Goal: Task Accomplishment & Management: Use online tool/utility

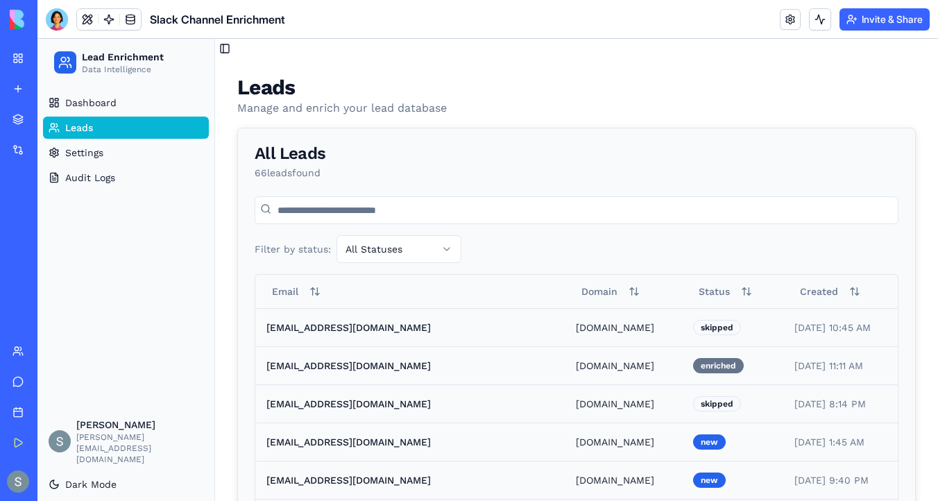
click at [141, 127] on link "Leads" at bounding box center [126, 127] width 166 height 22
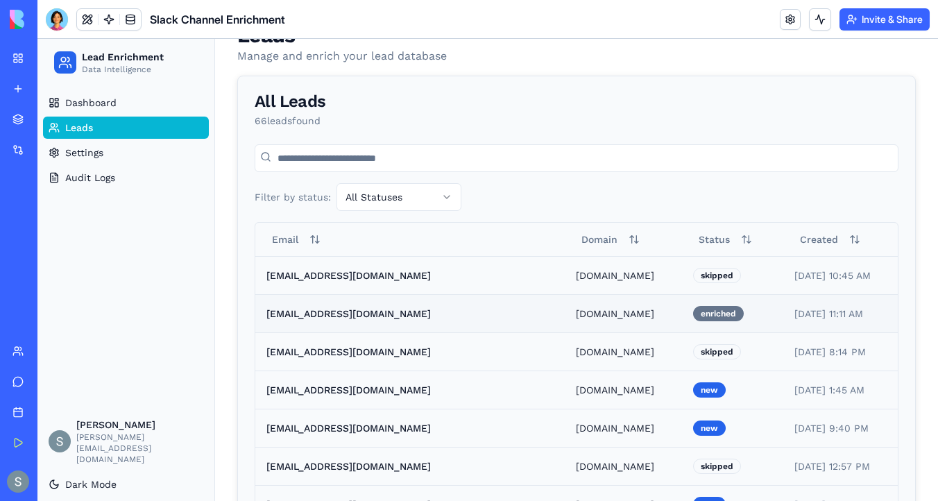
scroll to position [200, 0]
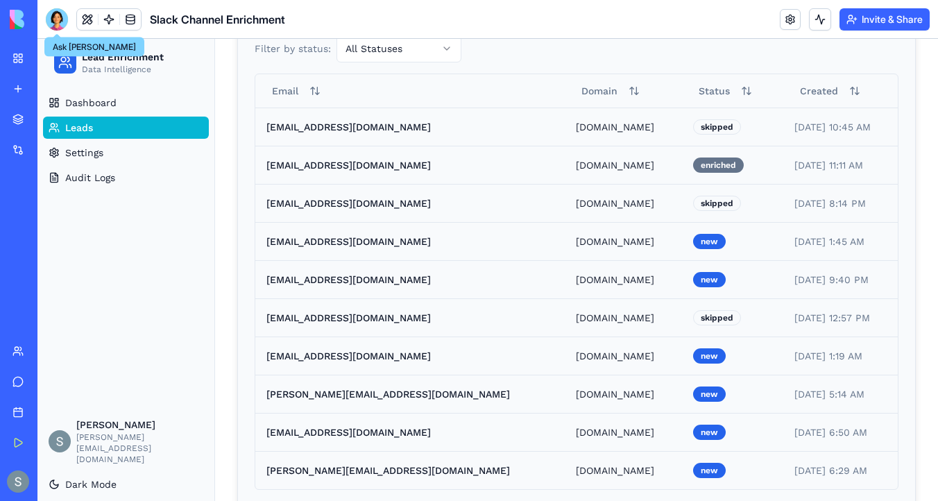
click at [55, 24] on div at bounding box center [57, 19] width 22 height 22
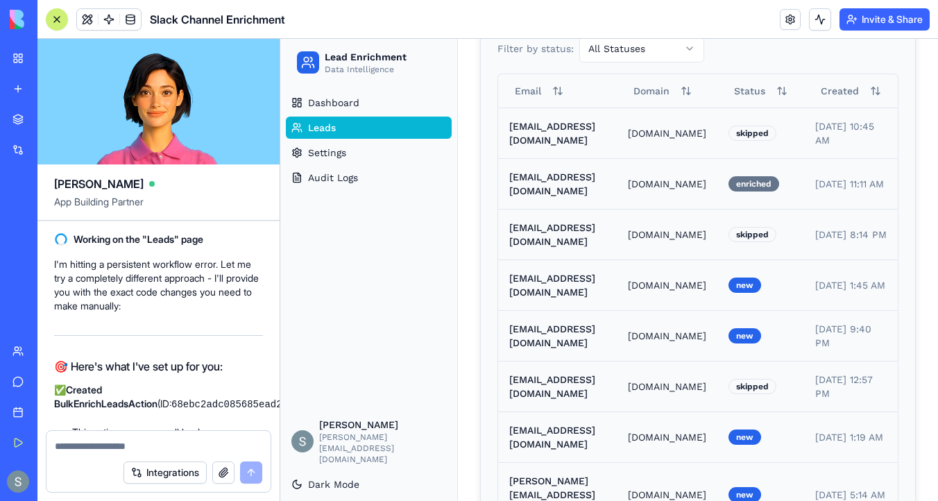
scroll to position [25665, 0]
click at [105, 21] on link at bounding box center [108, 19] width 21 height 21
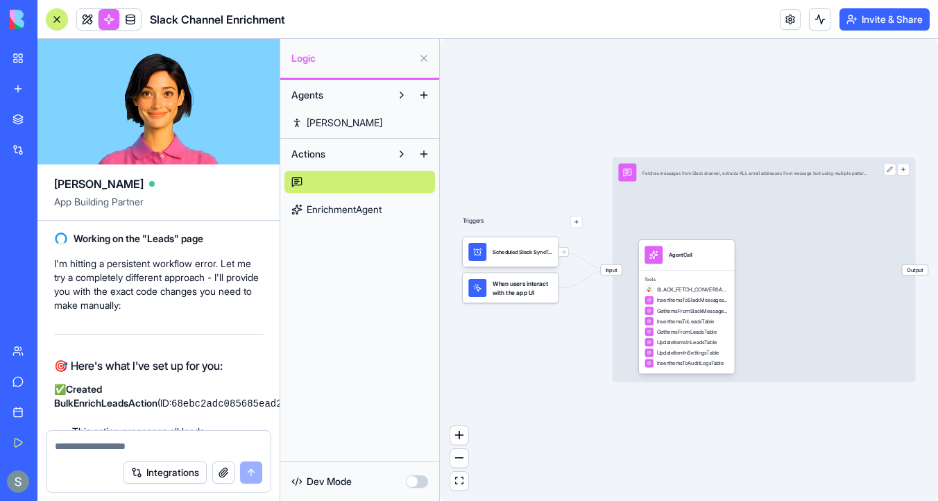
click at [316, 152] on span "Actions" at bounding box center [308, 154] width 34 height 14
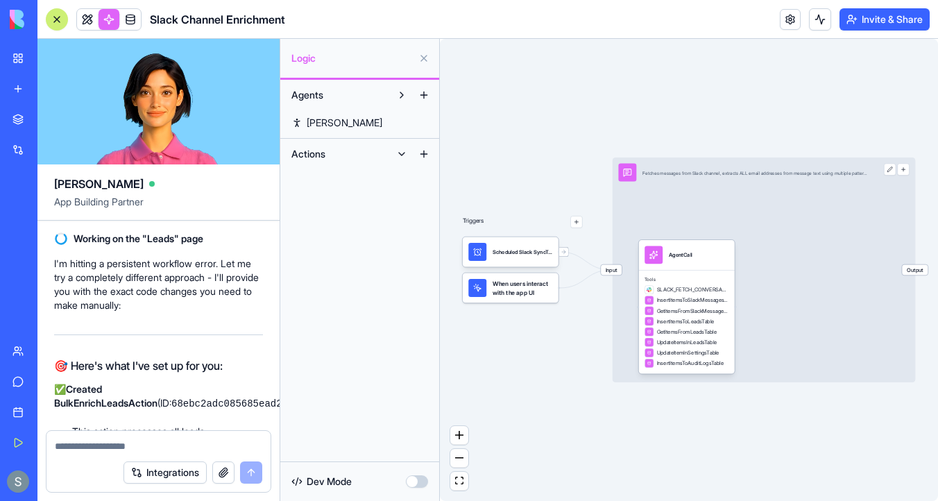
click at [304, 160] on span "Actions" at bounding box center [308, 154] width 34 height 14
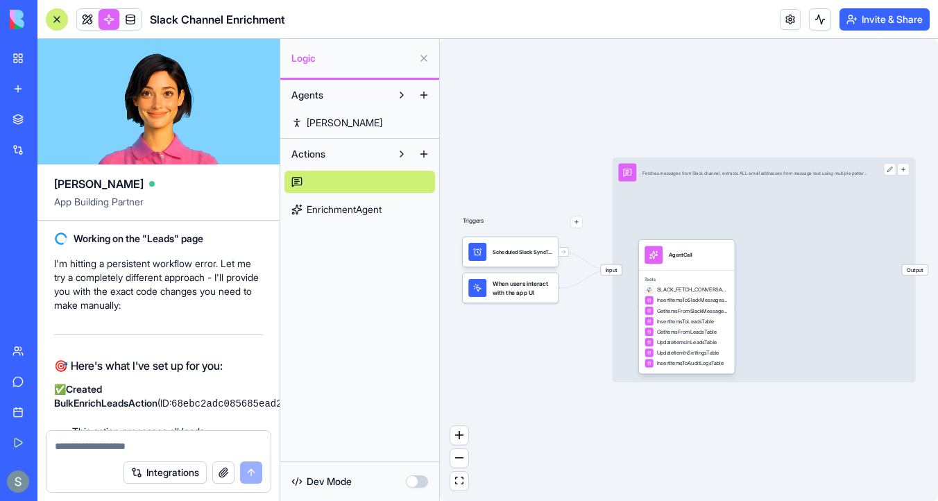
click at [296, 178] on link at bounding box center [359, 182] width 150 height 22
click at [360, 184] on link at bounding box center [359, 182] width 150 height 22
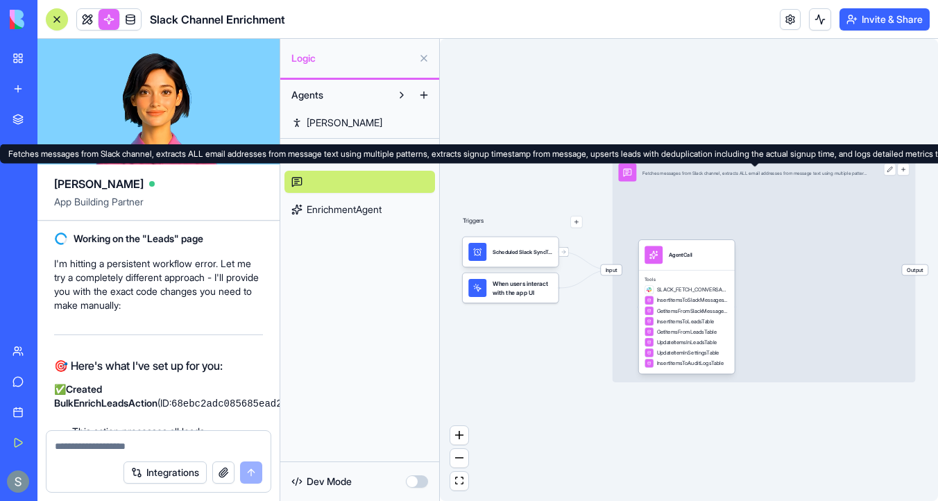
click at [790, 176] on div "Fetches messages from Slack channel, extracts ALL email addresses from message …" at bounding box center [754, 173] width 225 height 18
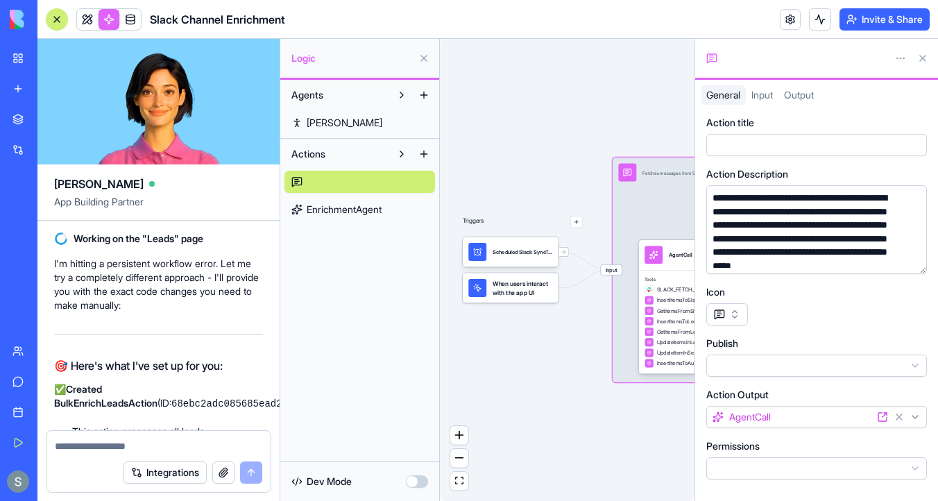
click at [753, 59] on div at bounding box center [795, 58] width 178 height 14
click at [904, 61] on html "My Workspace New app Marketplace Integrations Recent HubSpot CRM Sync Slack Cha…" at bounding box center [469, 250] width 938 height 501
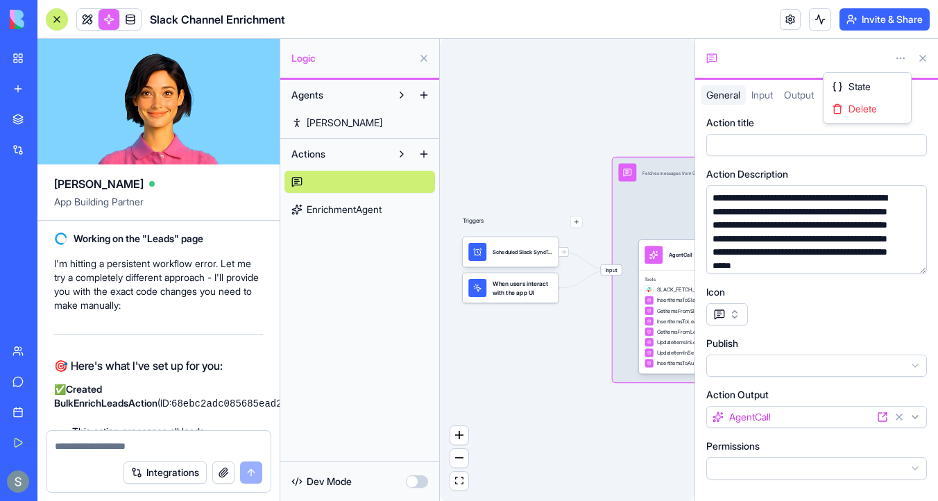
click at [829, 51] on html "My Workspace New app Marketplace Integrations Recent HubSpot CRM Sync Slack Cha…" at bounding box center [469, 250] width 938 height 501
click at [708, 60] on icon at bounding box center [711, 58] width 11 height 11
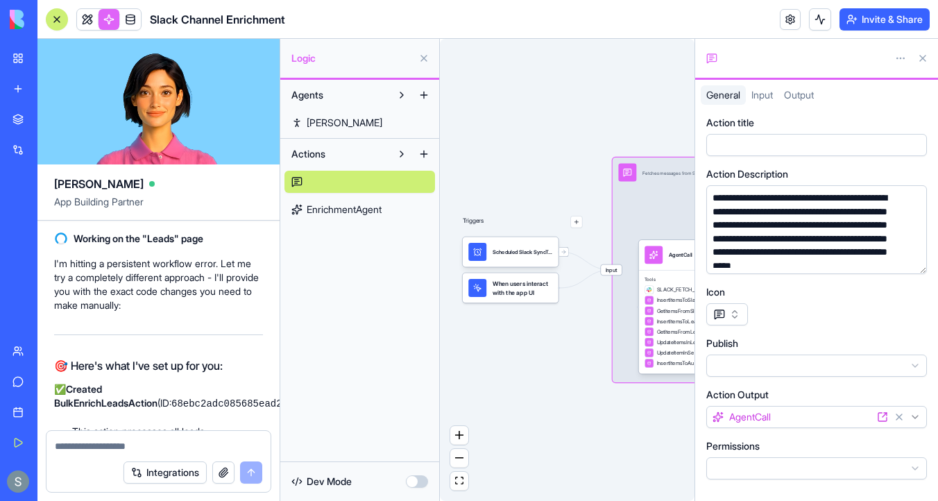
click at [750, 149] on div at bounding box center [803, 144] width 190 height 15
click at [663, 94] on div "Triggers Scheduled Slack SyncTrigger When users interact with the app UI Input …" at bounding box center [567, 270] width 254 height 462
click at [533, 404] on div "Triggers Scheduled Slack SyncTrigger When users interact with the app UI Input …" at bounding box center [567, 270] width 254 height 462
click at [923, 58] on button at bounding box center [922, 58] width 22 height 22
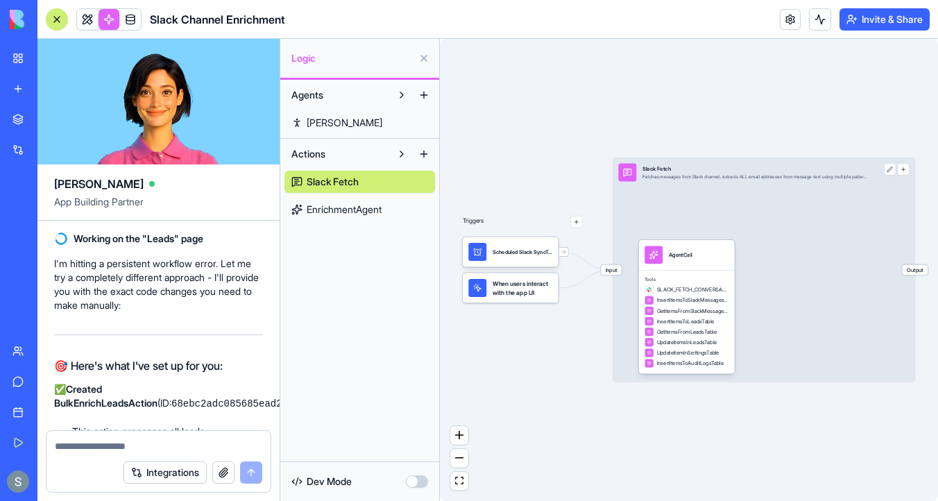
click at [376, 214] on span "EnrichmentAgent" at bounding box center [343, 209] width 75 height 14
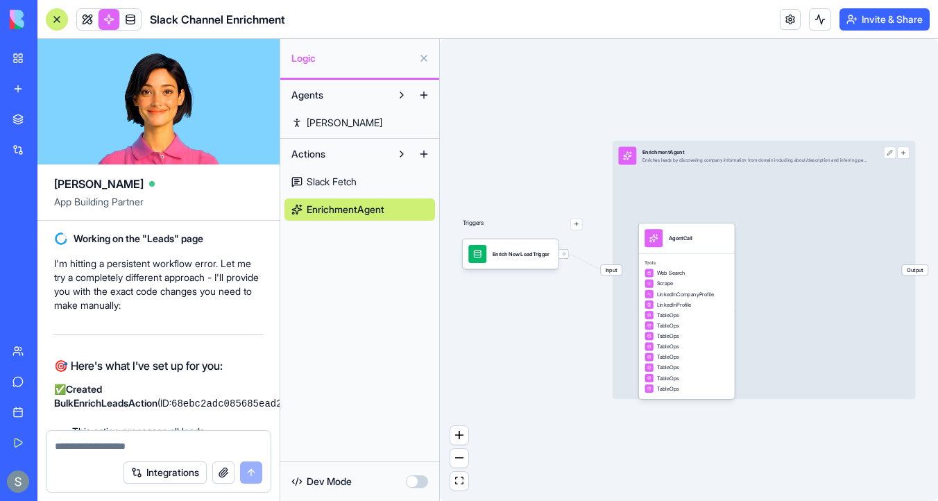
click at [381, 182] on link "Slack Fetch" at bounding box center [359, 182] width 150 height 22
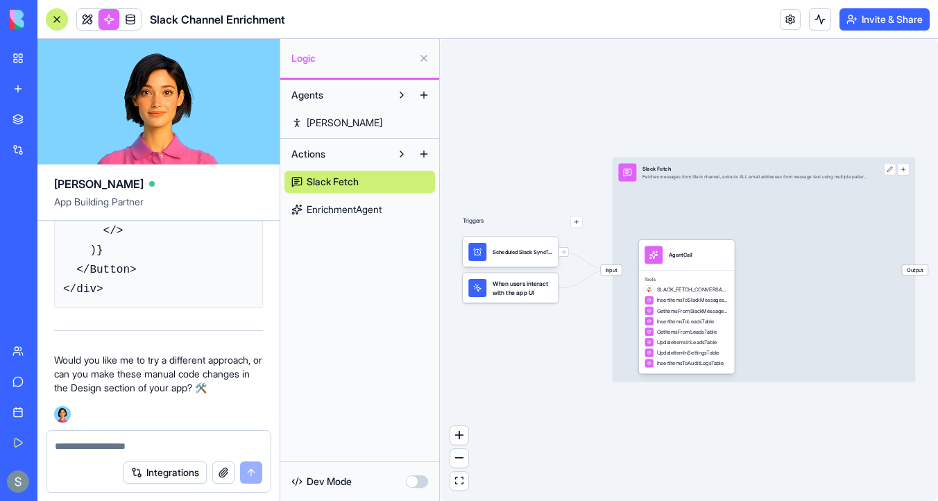
scroll to position [27769, 0]
click at [110, 449] on textarea at bounding box center [158, 446] width 207 height 14
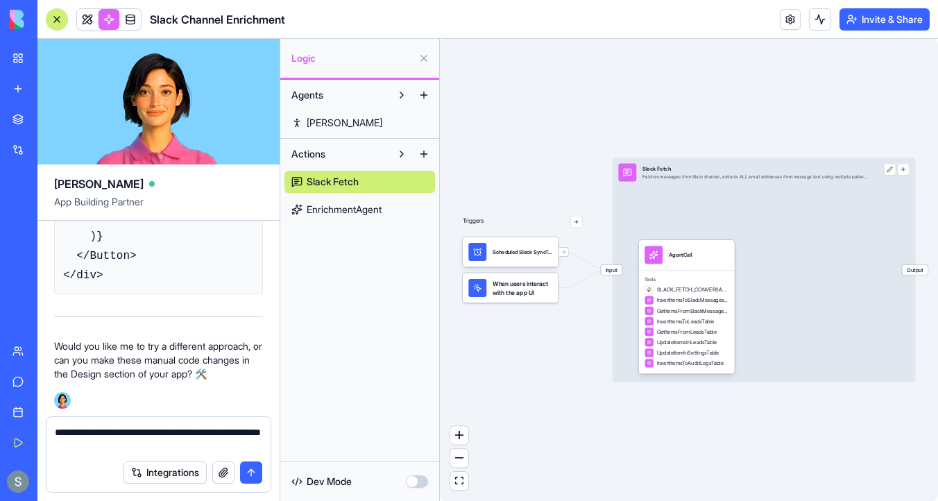
type textarea "**********"
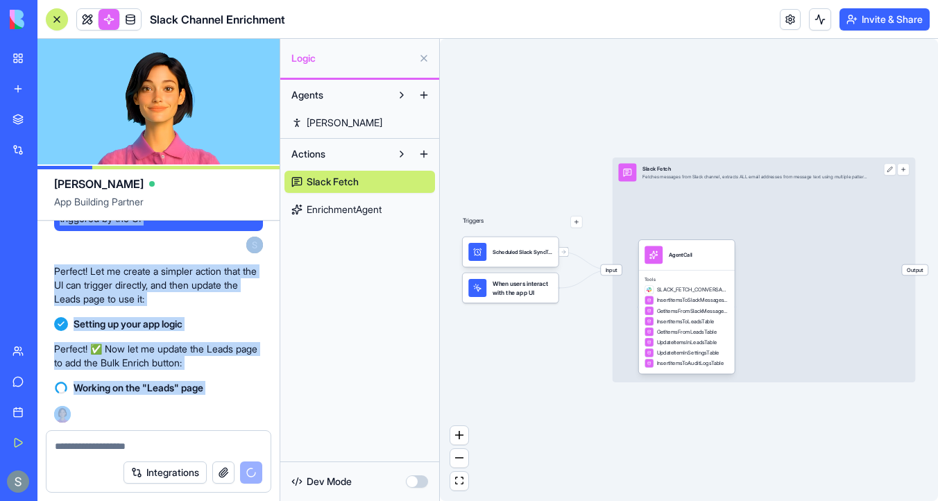
scroll to position [28005, 0]
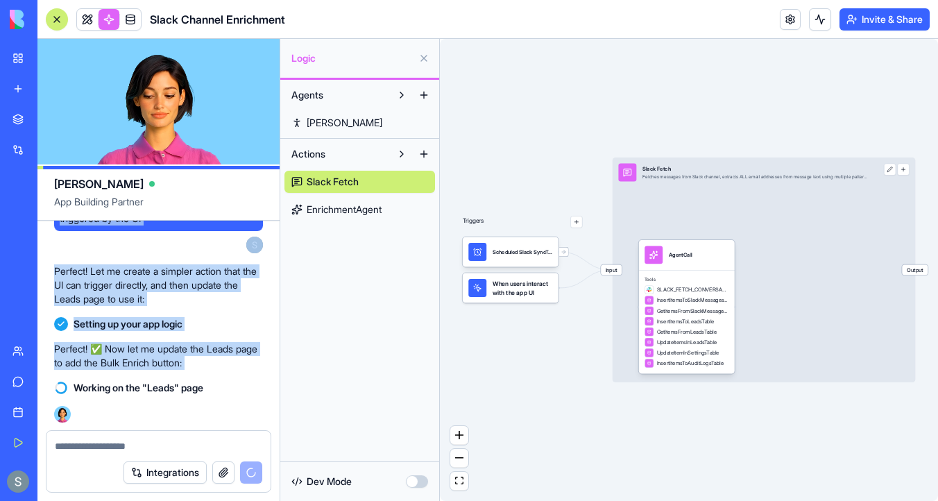
drag, startPoint x: 100, startPoint y: 324, endPoint x: 155, endPoint y: 374, distance: 75.1
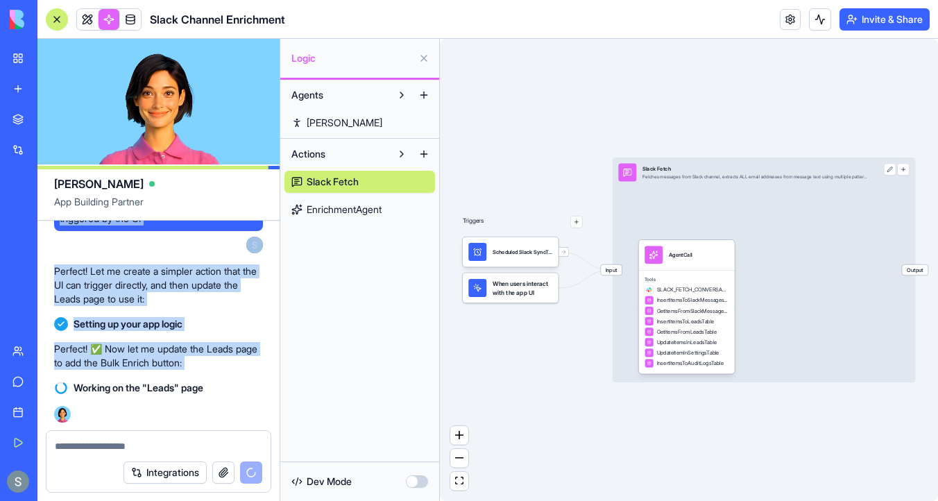
scroll to position [27879, 0]
click at [172, 225] on span "yeah, use a third action instead that is triggered by the UI" at bounding box center [159, 212] width 198 height 28
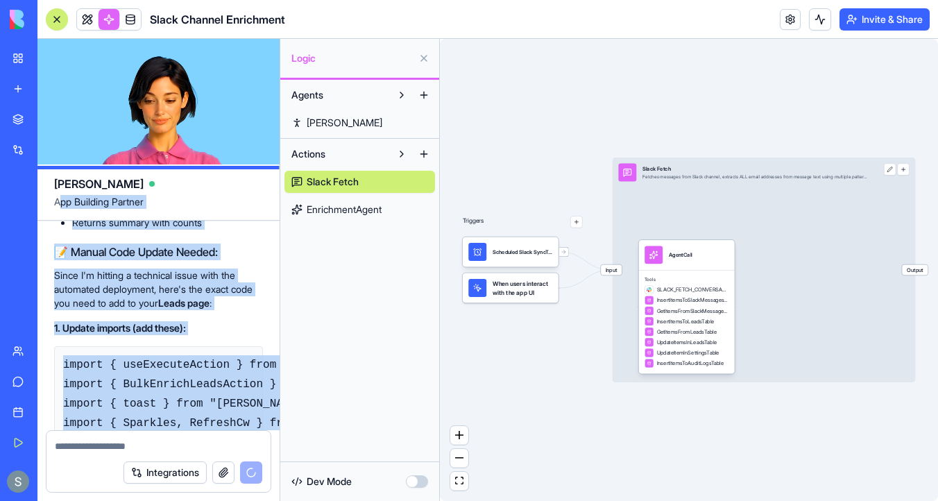
scroll to position [25698, 0]
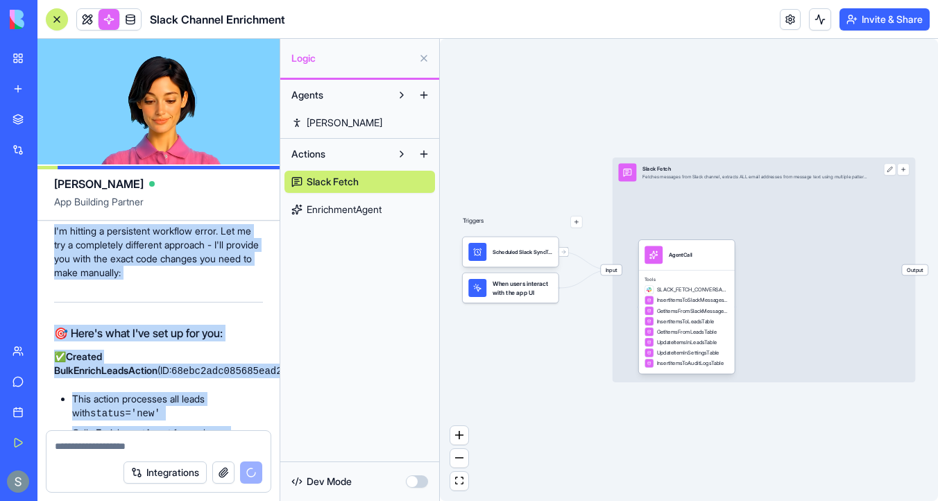
drag, startPoint x: 113, startPoint y: 294, endPoint x: 54, endPoint y: 239, distance: 80.5
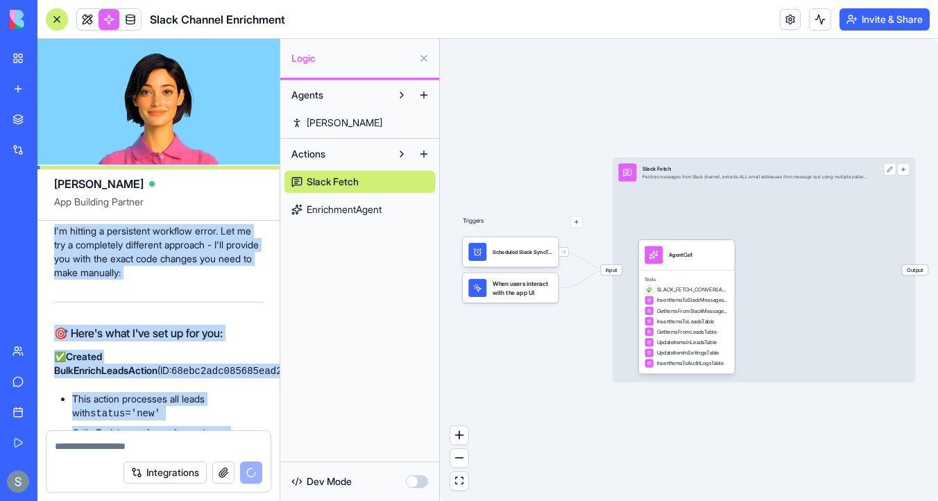
copy div "lor ip do sit ametco adi elits doei tem incidid utlabore? etd m aliqua en admin…"
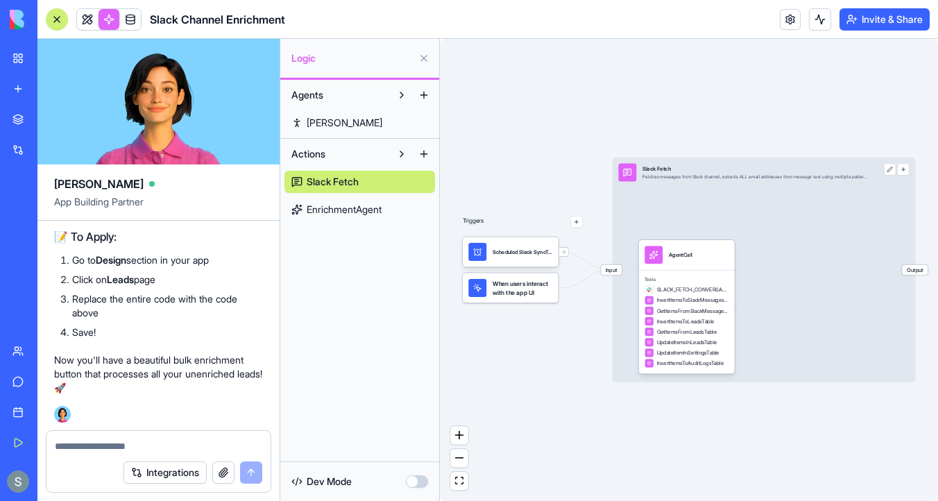
scroll to position [31722, 0]
click at [86, 22] on link at bounding box center [87, 19] width 21 height 21
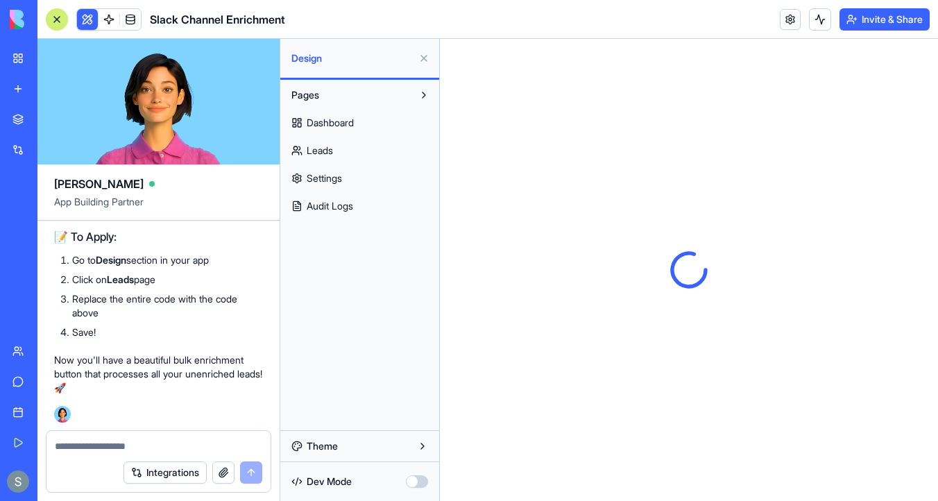
click at [338, 141] on link "Leads" at bounding box center [359, 150] width 150 height 22
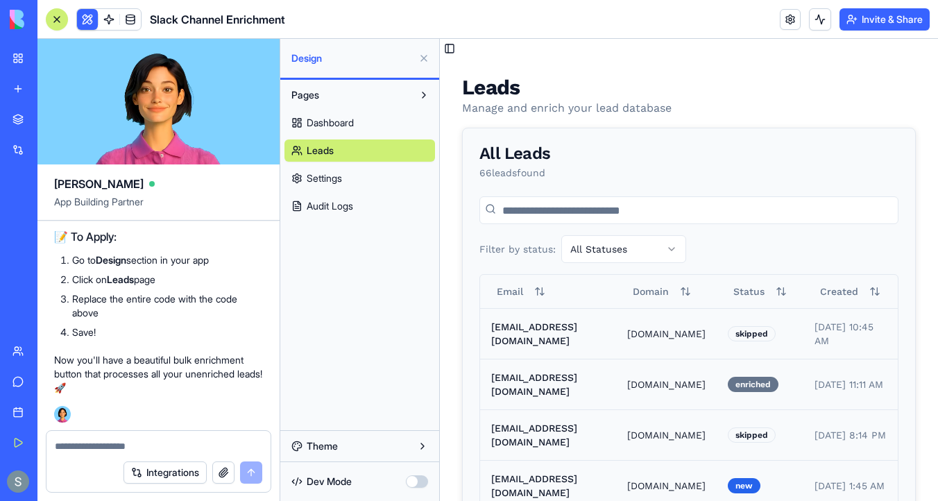
scroll to position [31722, 0]
click at [123, 445] on textarea at bounding box center [158, 446] width 207 height 14
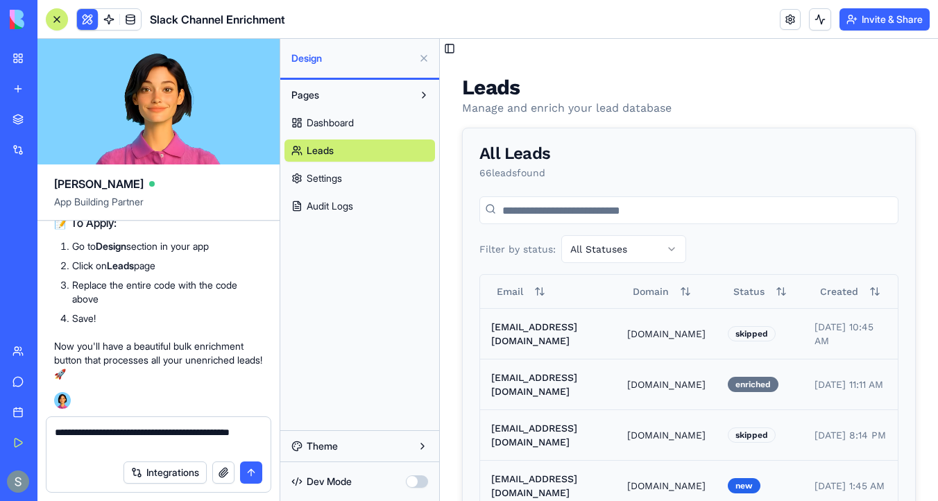
type textarea "**********"
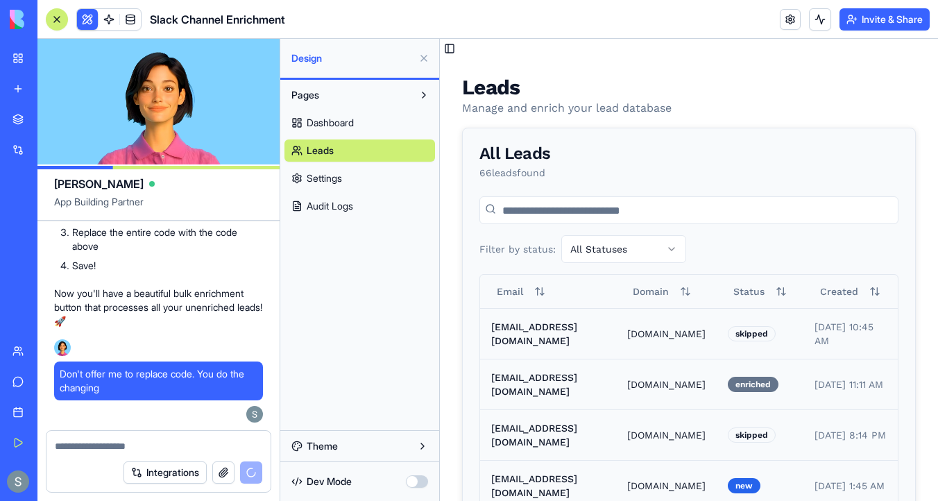
scroll to position [31688, 0]
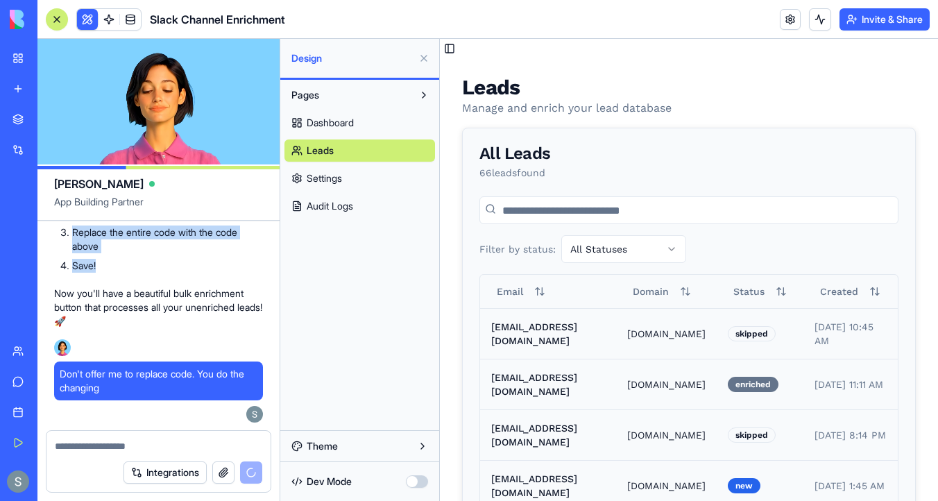
drag, startPoint x: 101, startPoint y: 367, endPoint x: 60, endPoint y: 266, distance: 108.6
copy div "To Apply: Go to Design section in your app Click on Leads page Replace the enti…"
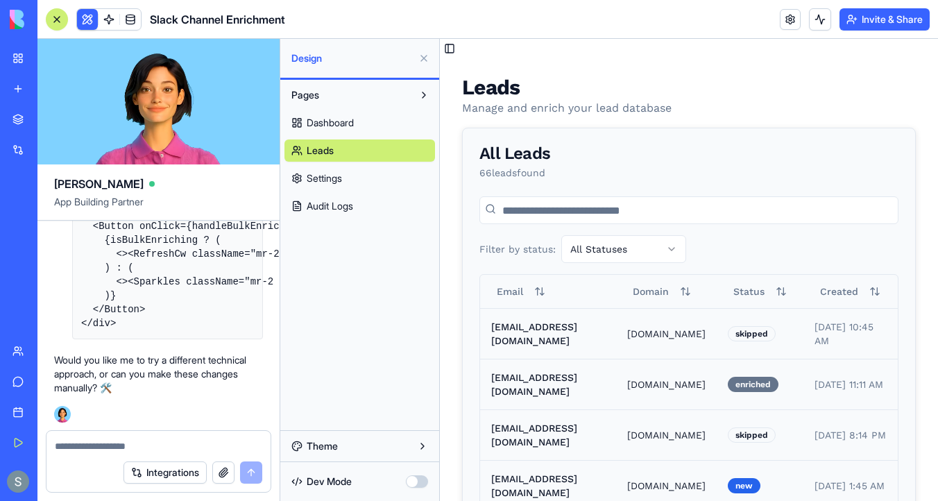
scroll to position [32962, 0]
click at [103, 21] on link at bounding box center [108, 19] width 21 height 21
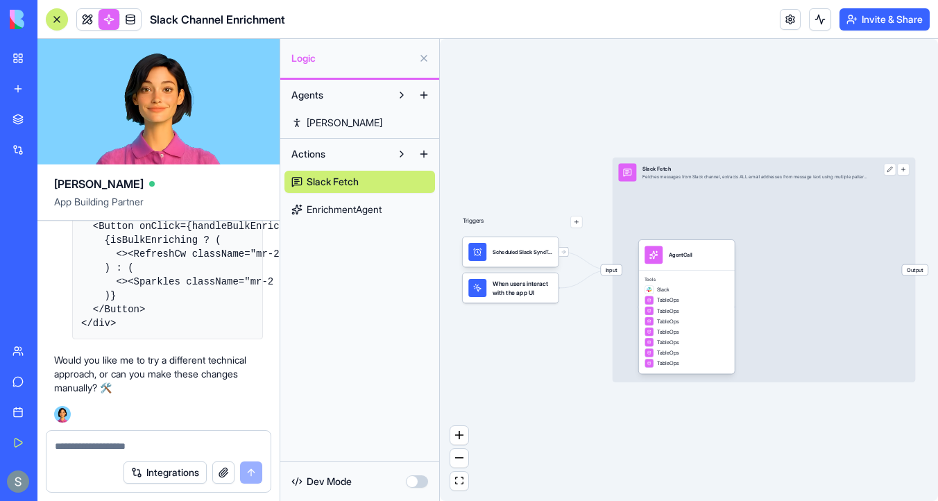
click at [120, 441] on textarea at bounding box center [158, 446] width 207 height 14
paste textarea "**********"
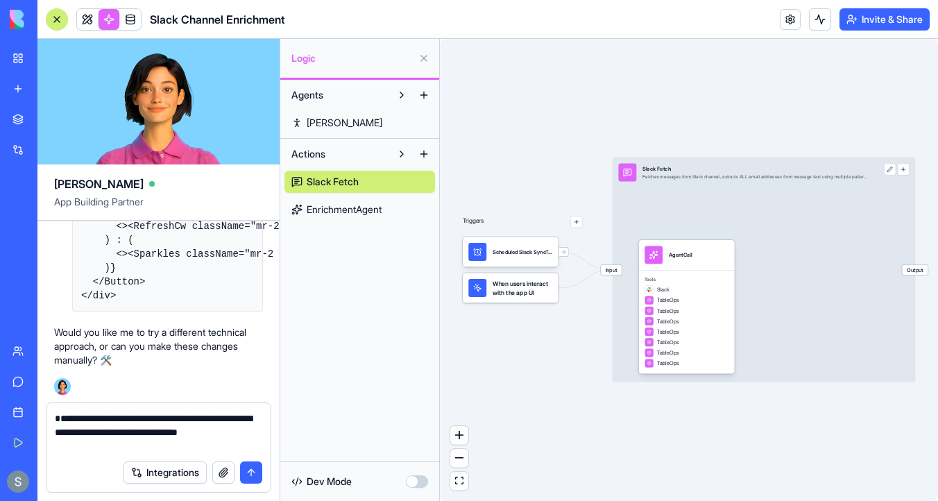
type textarea "**********"
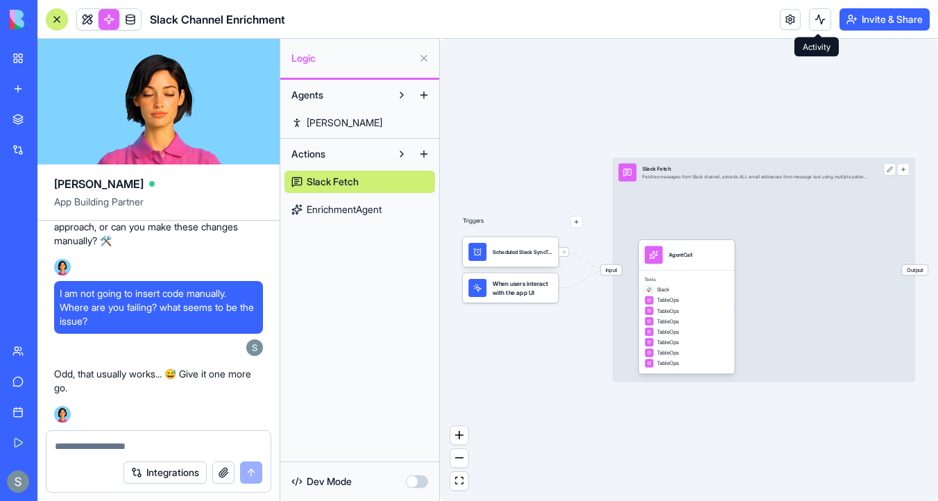
click at [812, 21] on button at bounding box center [820, 19] width 22 height 22
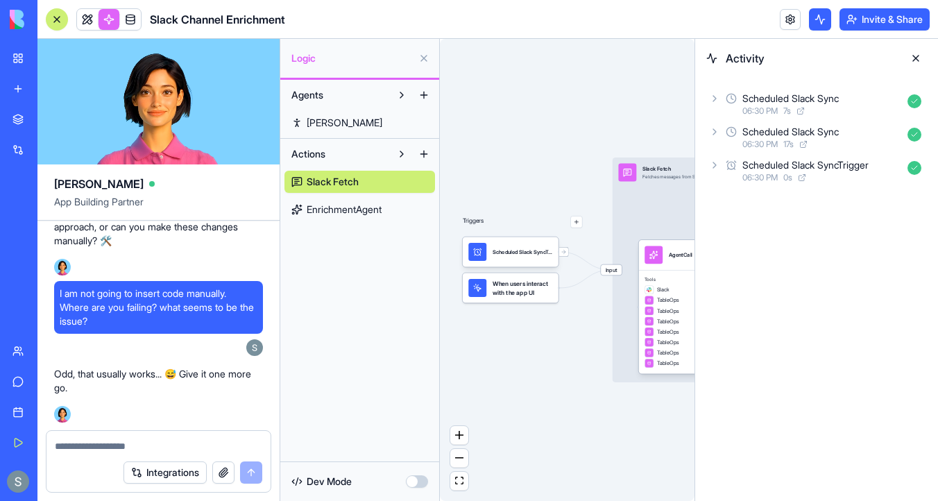
click at [106, 443] on textarea at bounding box center [158, 446] width 207 height 14
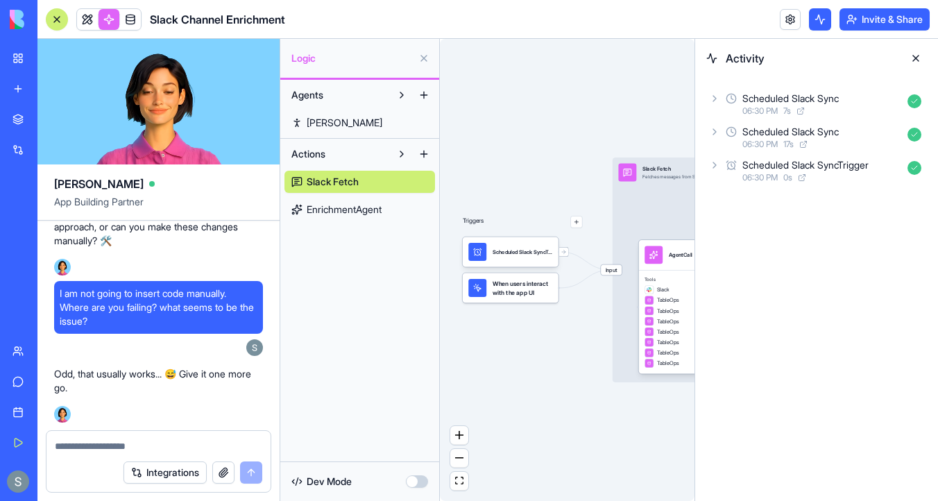
drag, startPoint x: 111, startPoint y: 320, endPoint x: 53, endPoint y: 293, distance: 64.5
copy span "I am not going to insert code manually. Where are you failing? what seems to be…"
click at [85, 441] on textarea at bounding box center [158, 446] width 207 height 14
paste textarea "**********"
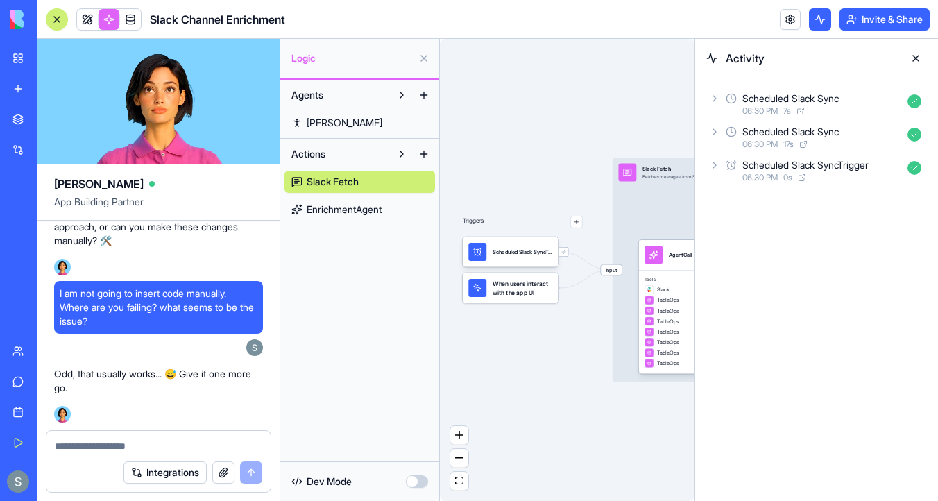
type textarea "**********"
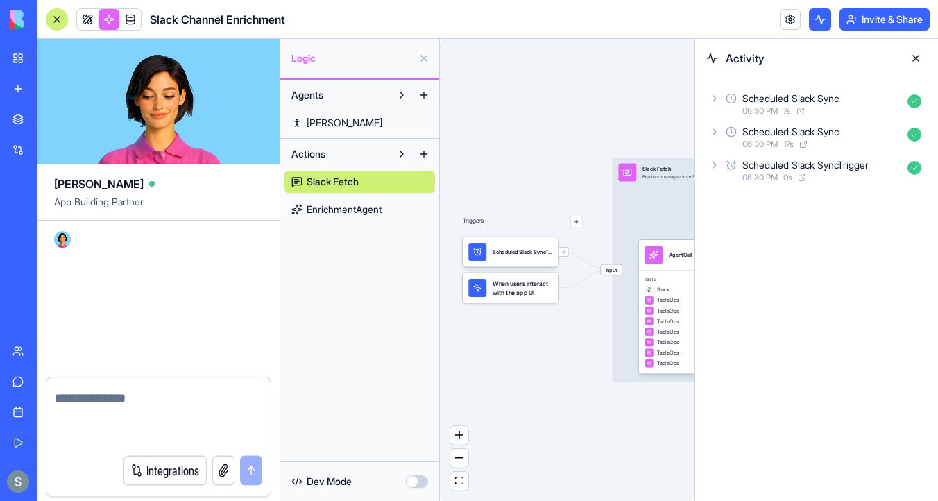
scroll to position [33256, 0]
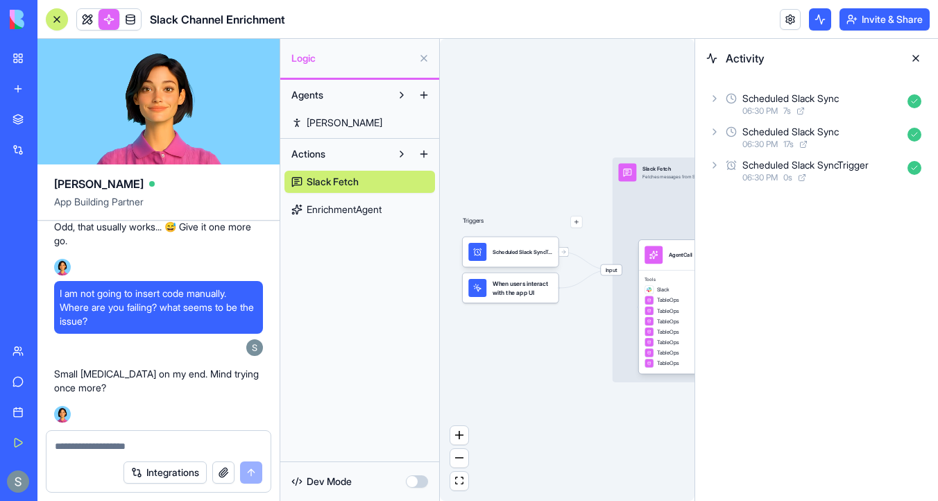
click at [103, 447] on textarea at bounding box center [158, 446] width 207 height 14
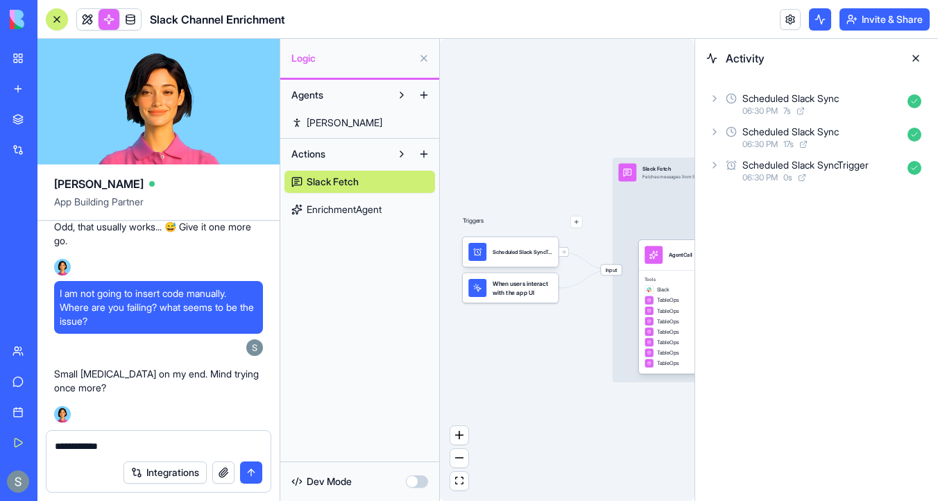
type textarea "**********"
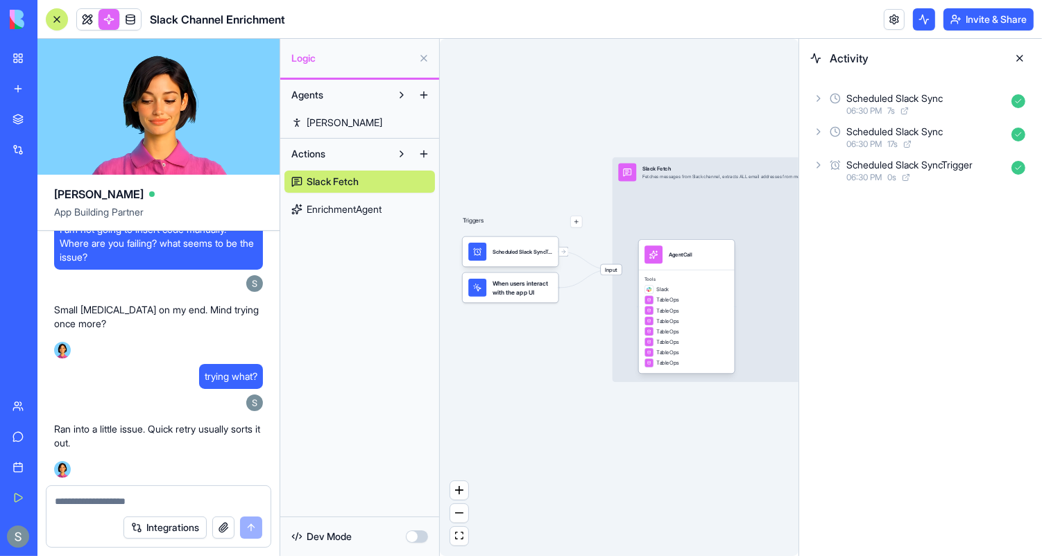
scroll to position [33292, 0]
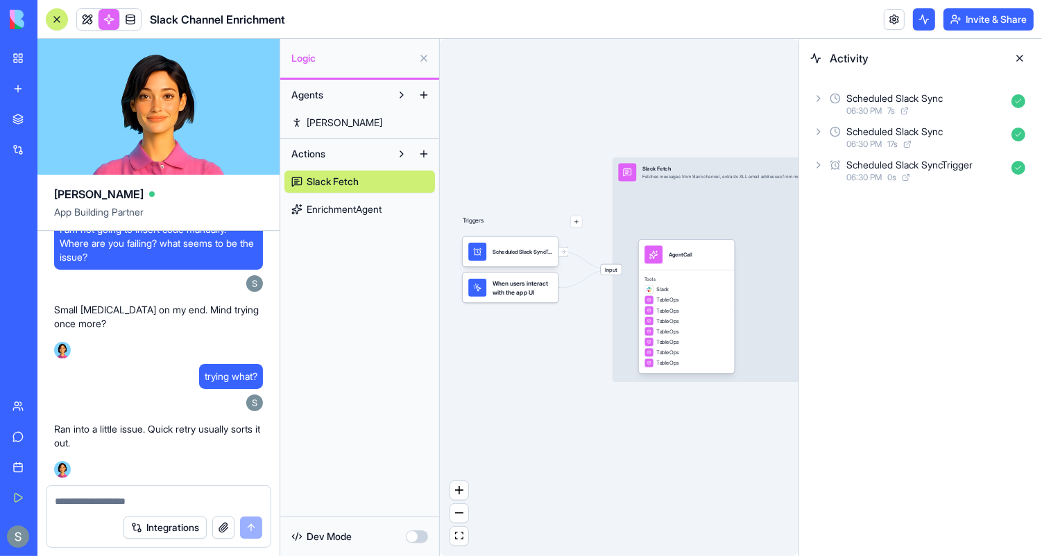
click at [94, 500] on div "Integrations" at bounding box center [158, 527] width 224 height 39
click at [98, 499] on textarea at bounding box center [159, 501] width 208 height 14
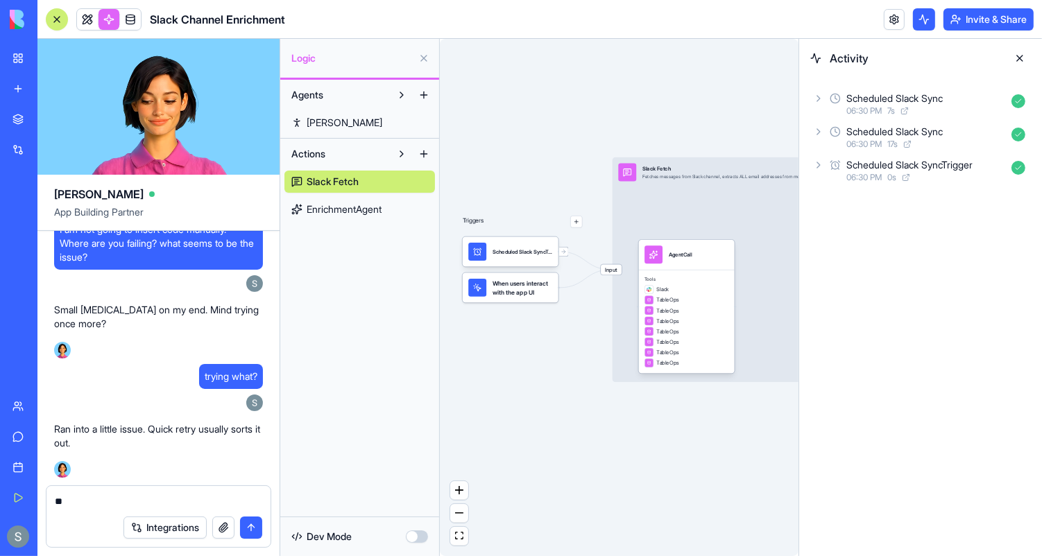
type textarea "*"
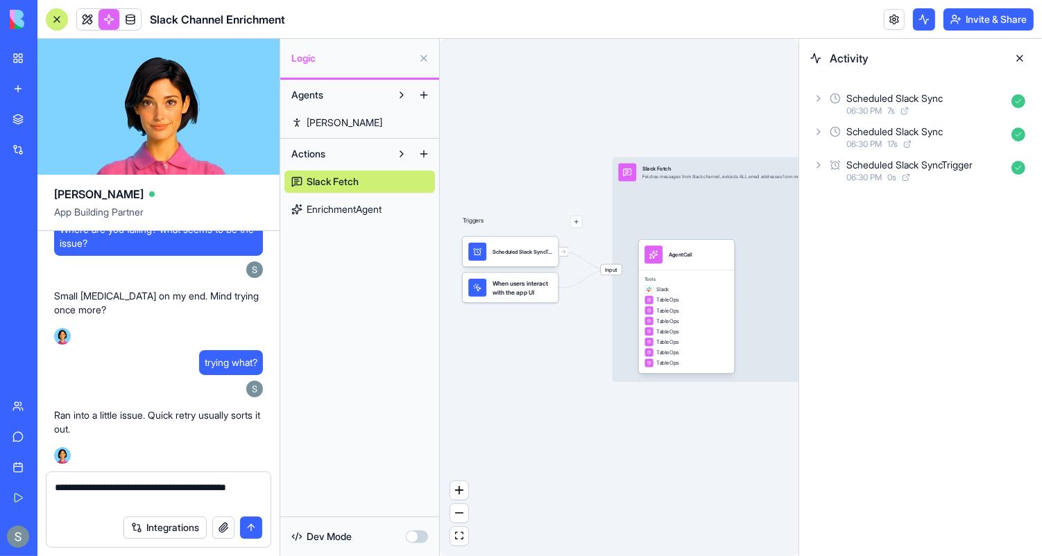
type textarea "**********"
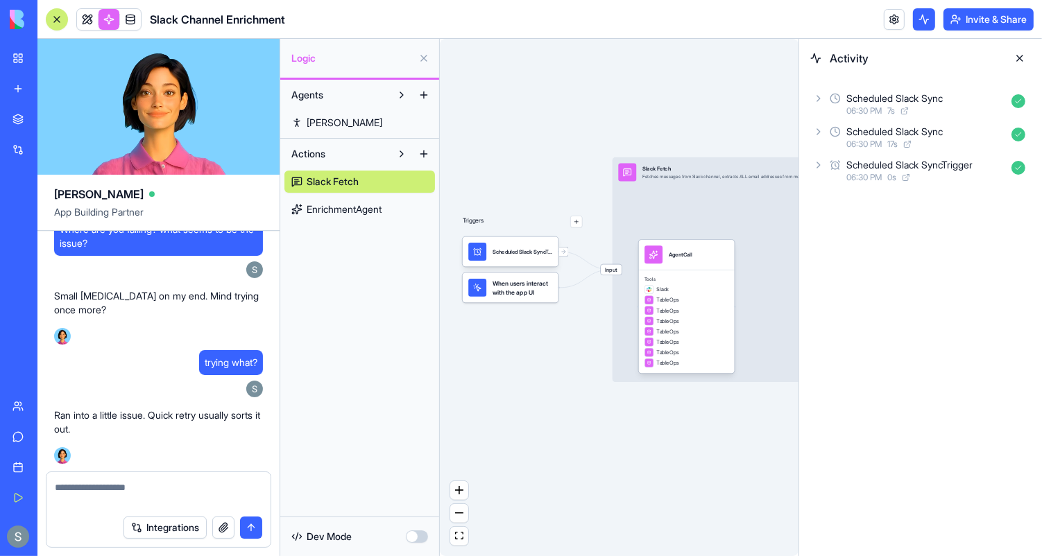
scroll to position [33425, 0]
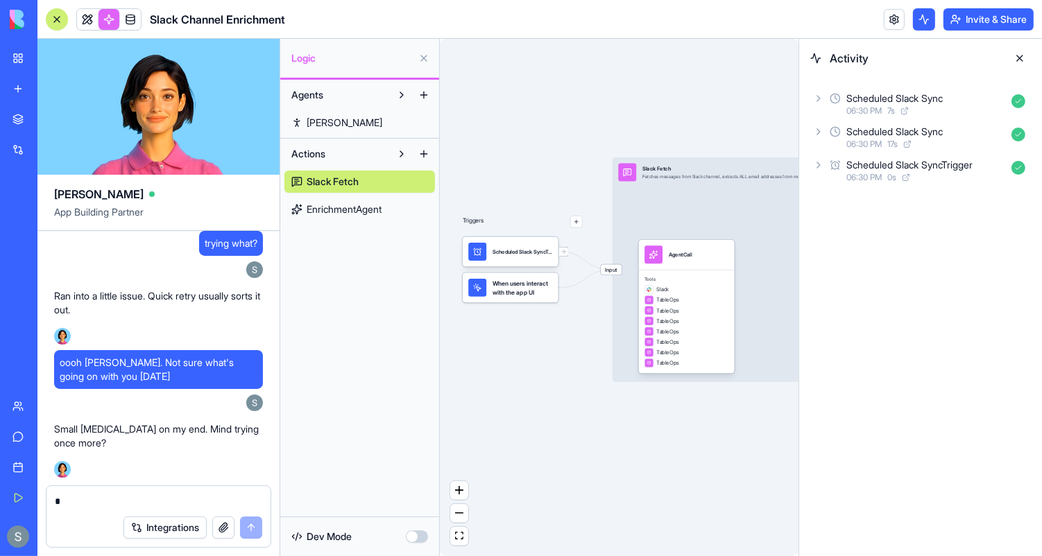
type textarea "**"
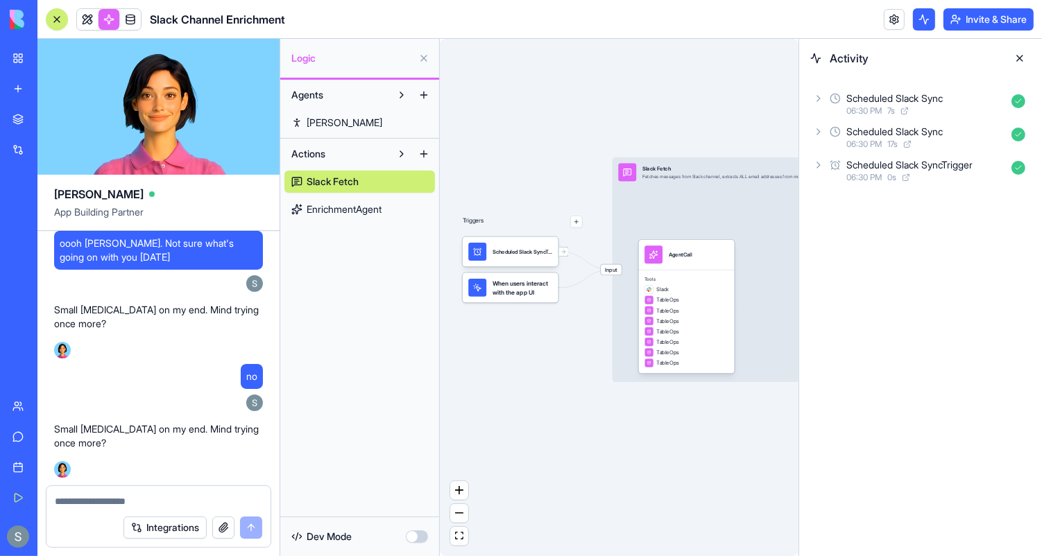
click at [377, 209] on span "EnrichmentAgent" at bounding box center [343, 209] width 75 height 14
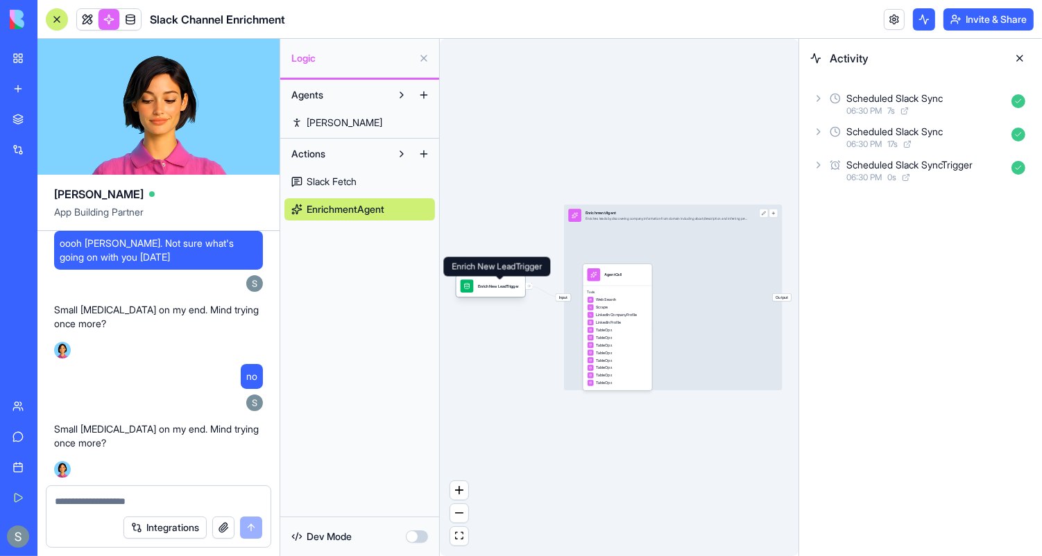
click at [496, 287] on div "Enrich New LeadTrigger" at bounding box center [498, 287] width 41 height 6
